Goal: Download file/media

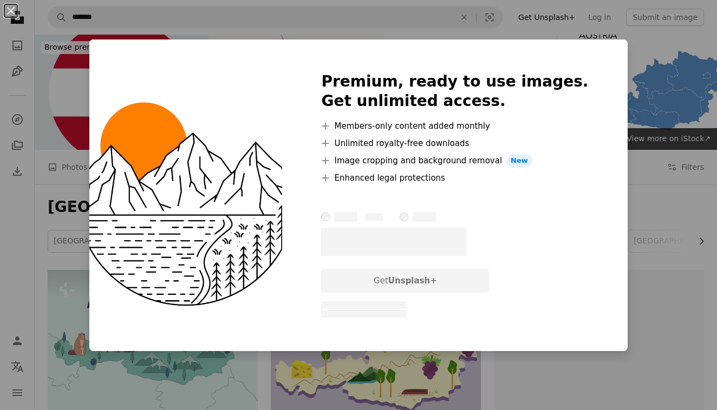
scroll to position [6063, 0]
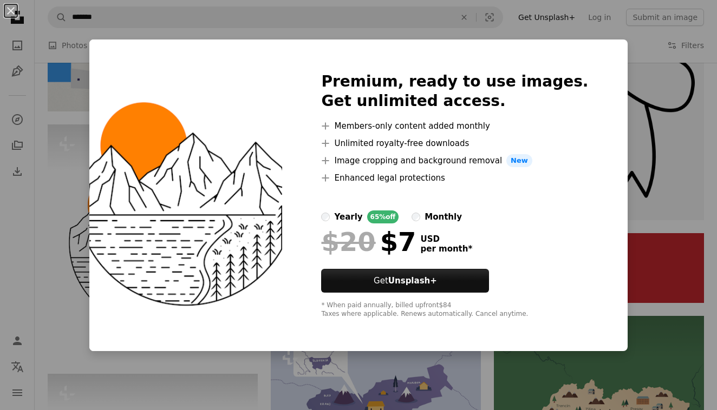
click at [15, 253] on div "An X shape Premium, ready to use images. Get unlimited access. A plus sign Memb…" at bounding box center [358, 205] width 717 height 410
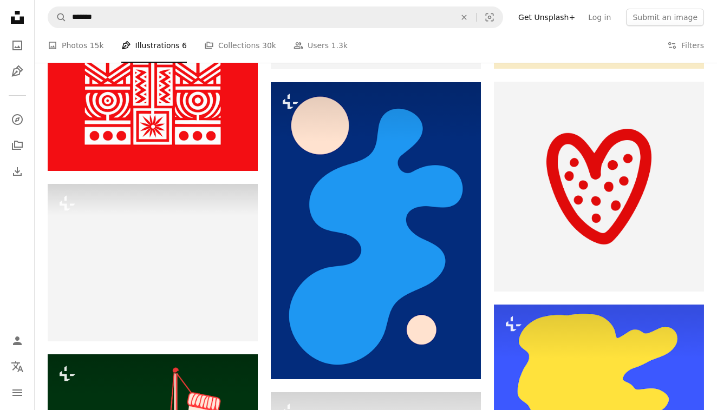
scroll to position [13087, 0]
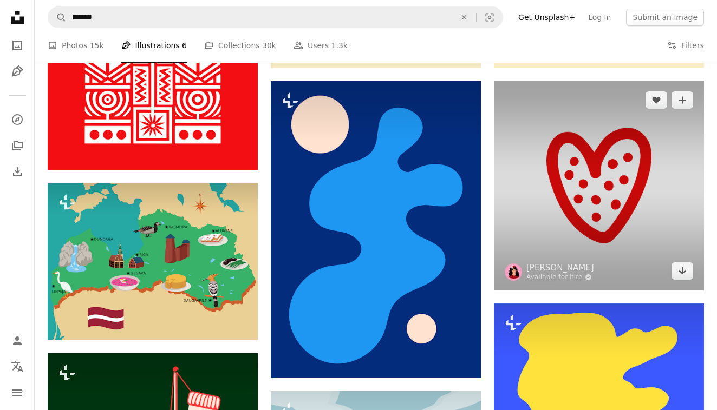
click at [585, 165] on img at bounding box center [599, 186] width 210 height 210
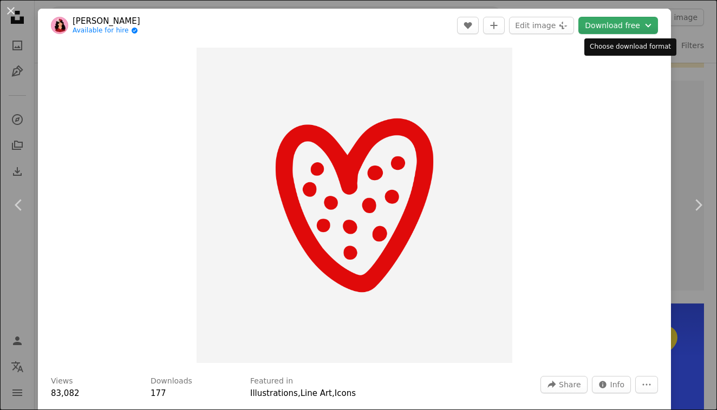
click at [609, 27] on button "Download free Chevron down" at bounding box center [618, 25] width 80 height 17
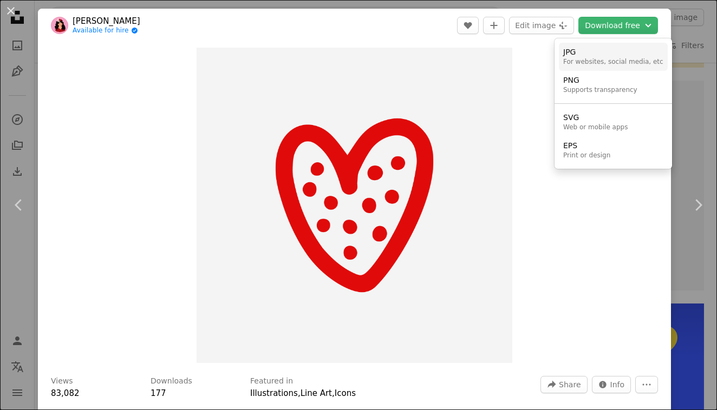
click at [581, 56] on div "JPG" at bounding box center [613, 52] width 100 height 11
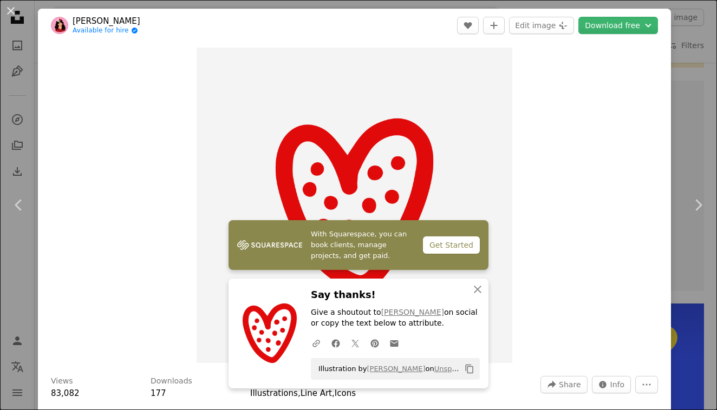
click at [451, 247] on div "Get Started" at bounding box center [451, 245] width 57 height 17
click at [478, 291] on icon "button" at bounding box center [478, 290] width 8 height 8
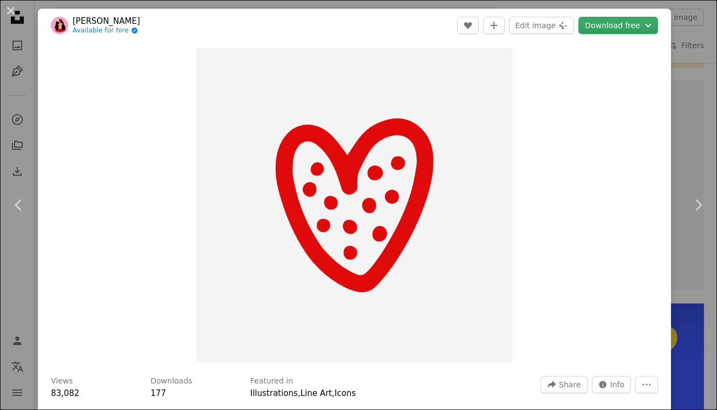
click at [611, 25] on button "Download free Chevron down" at bounding box center [618, 25] width 80 height 17
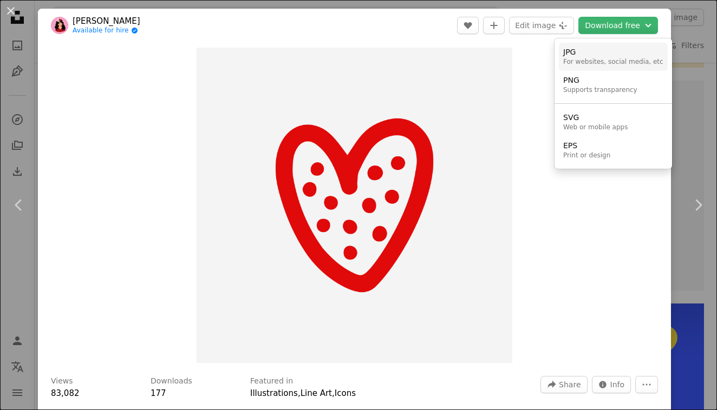
click at [595, 60] on div "For websites, social media, etc" at bounding box center [613, 62] width 100 height 9
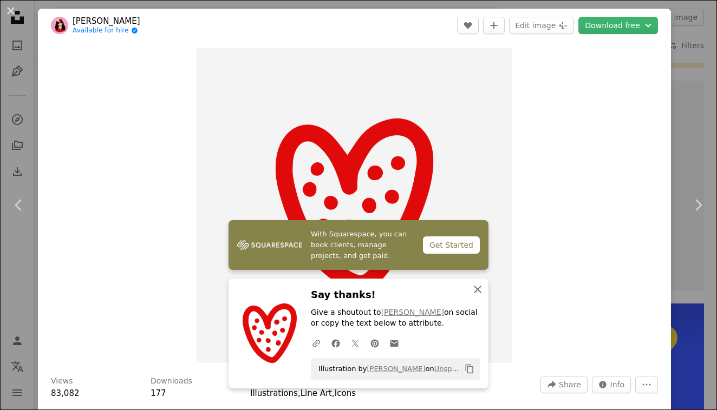
click at [477, 293] on icon "button" at bounding box center [478, 290] width 8 height 8
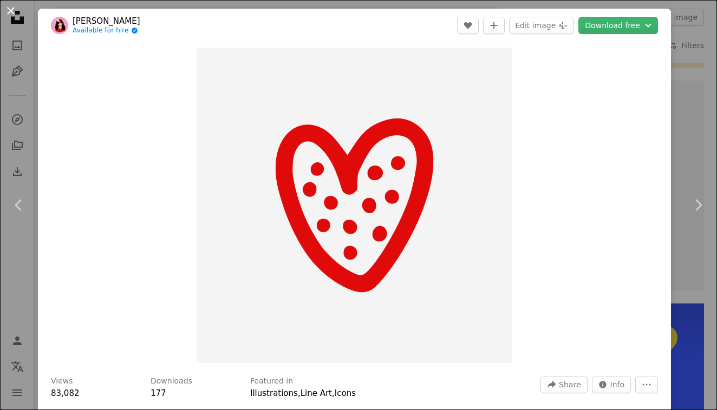
click at [12, 11] on button "An X shape" at bounding box center [10, 10] width 13 height 13
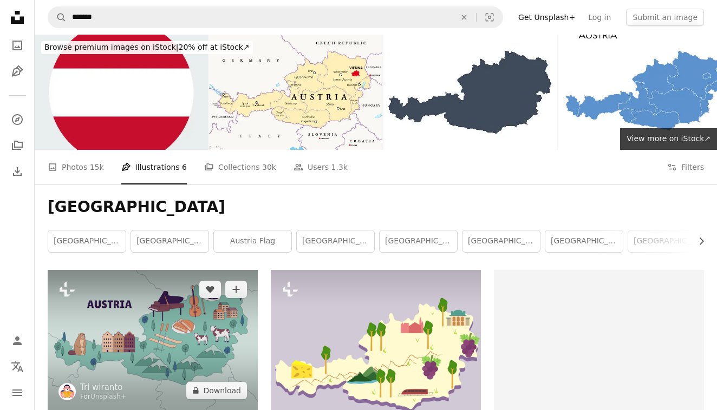
click at [192, 344] on img at bounding box center [153, 340] width 210 height 140
